Goal: Find specific page/section

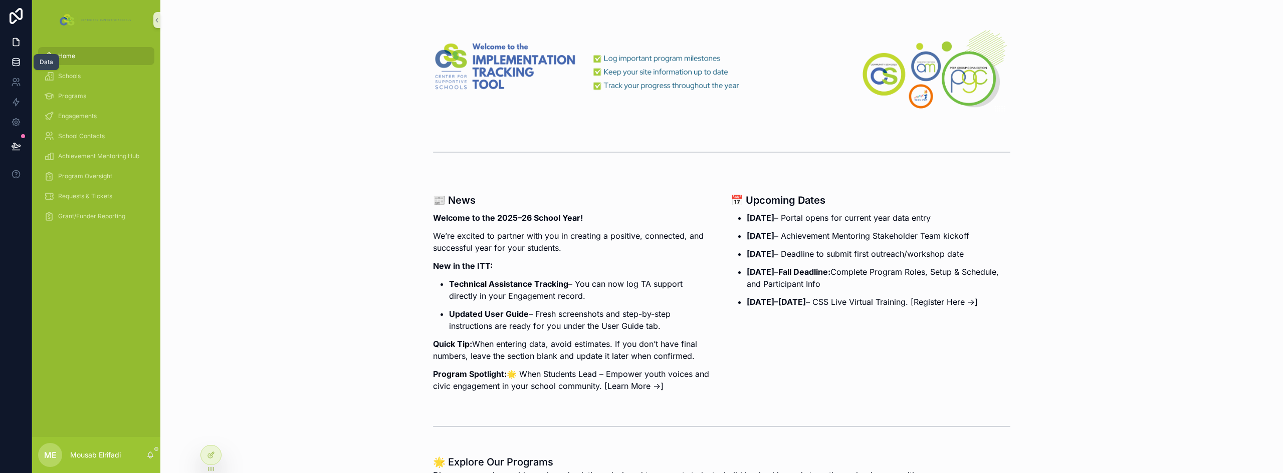
click at [17, 62] on icon at bounding box center [16, 62] width 10 height 10
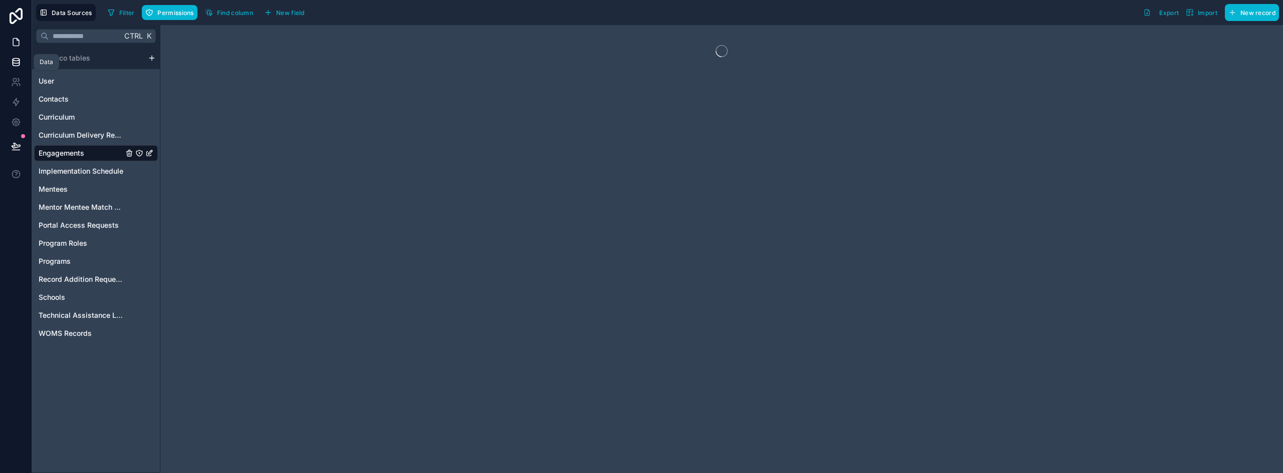
click at [17, 46] on icon at bounding box center [16, 43] width 6 height 8
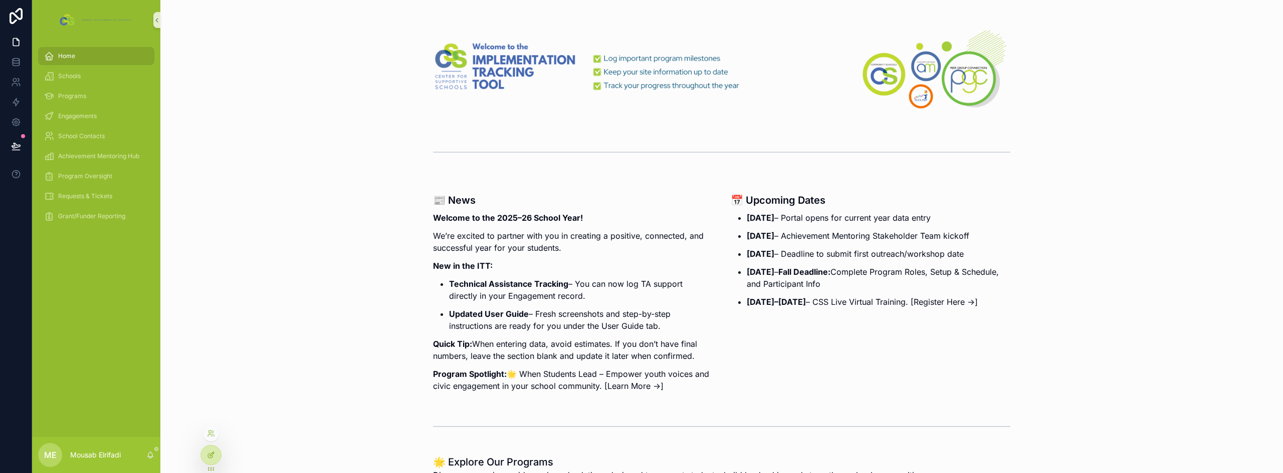
click at [217, 456] on div at bounding box center [211, 455] width 20 height 19
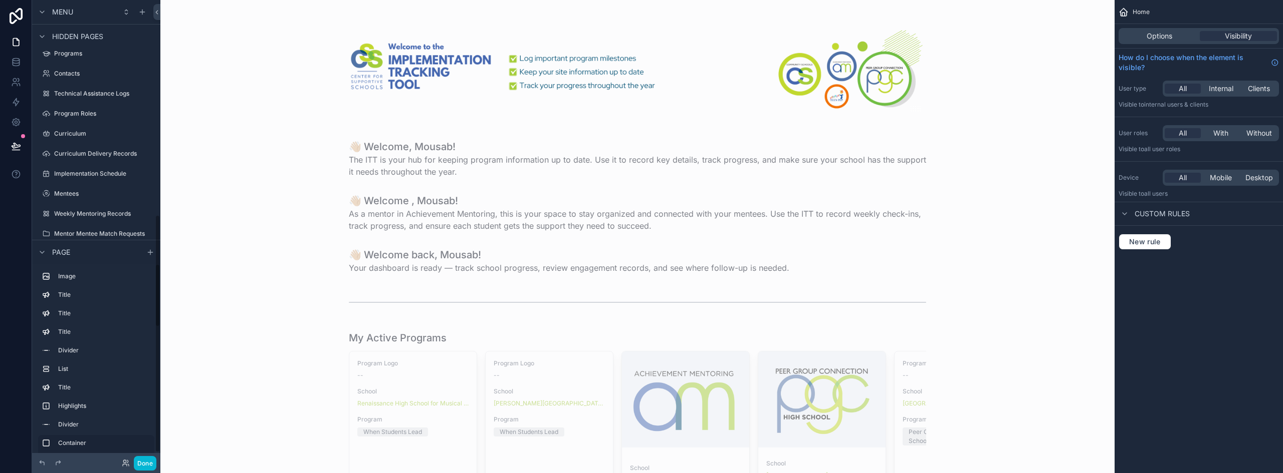
scroll to position [432, 0]
click at [73, 82] on label "Curriculum" at bounding box center [94, 83] width 80 height 8
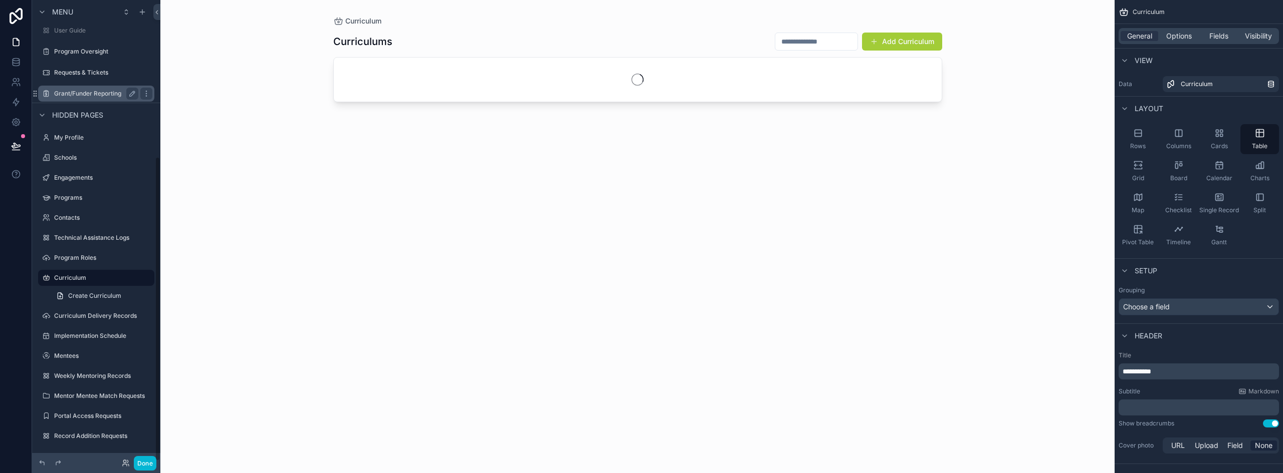
scroll to position [237, 0]
